Goal: Task Accomplishment & Management: Manage account settings

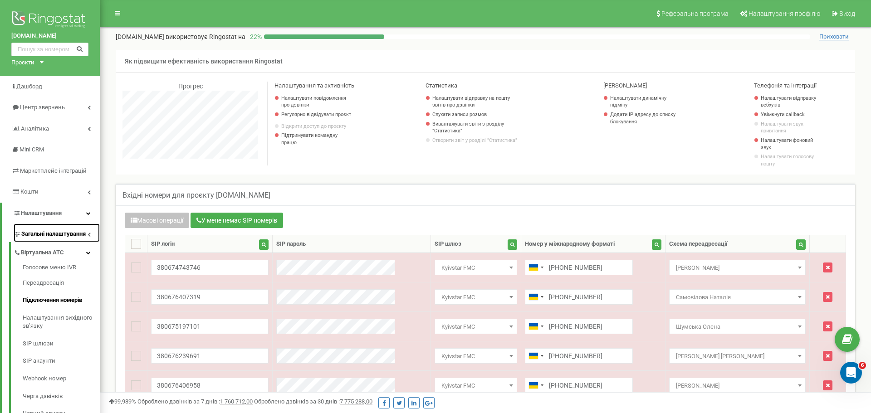
click at [64, 231] on span "Загальні налаштування" at bounding box center [53, 234] width 64 height 9
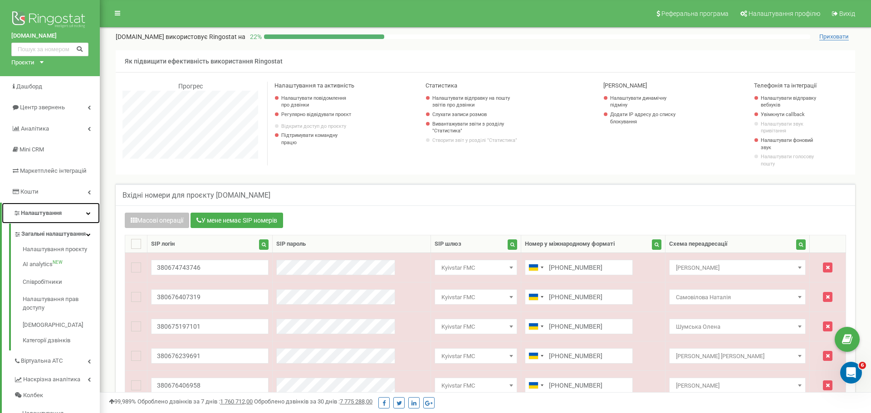
click at [59, 211] on span "Налаштування" at bounding box center [41, 213] width 41 height 7
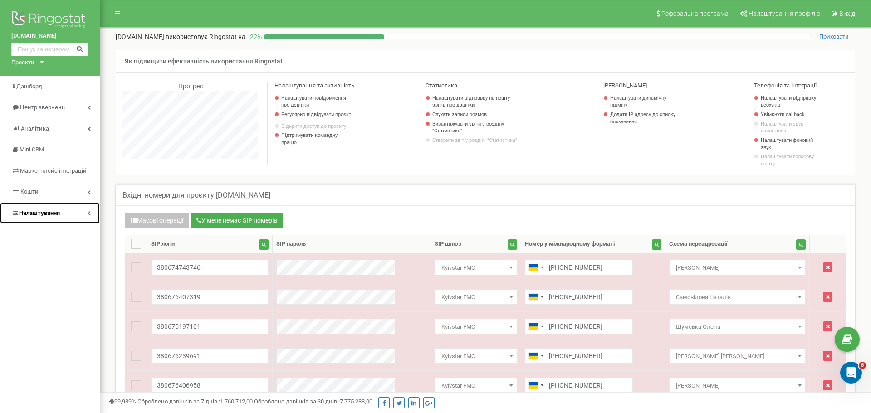
click at [69, 210] on link "Налаштування" at bounding box center [50, 213] width 100 height 21
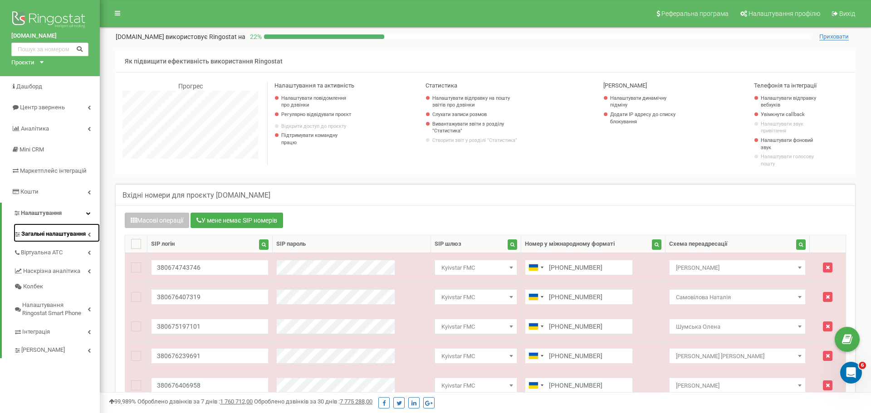
click at [58, 231] on span "Загальні налаштування" at bounding box center [53, 234] width 64 height 9
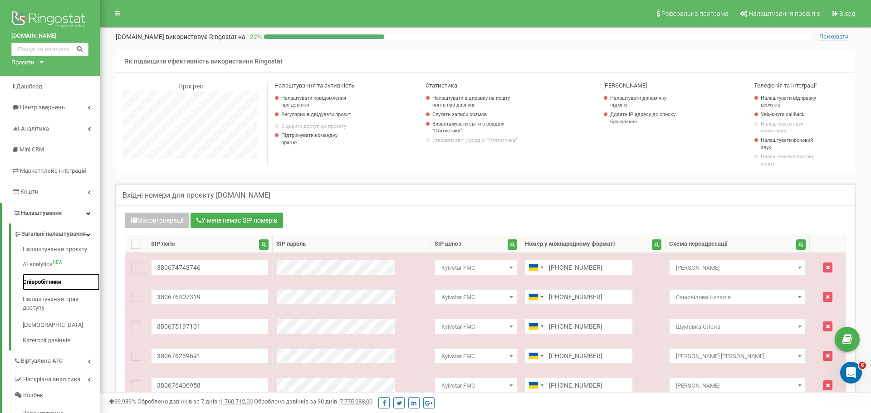
click at [52, 286] on link "Співробітники" at bounding box center [61, 283] width 77 height 18
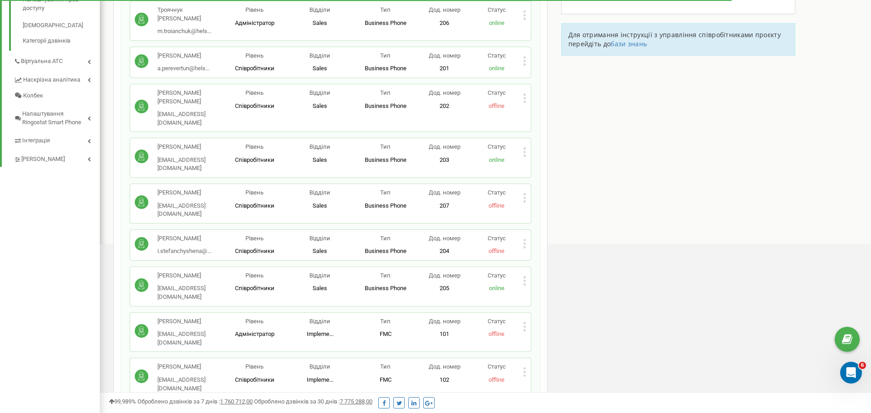
scroll to position [206, 0]
